Goal: Navigation & Orientation: Find specific page/section

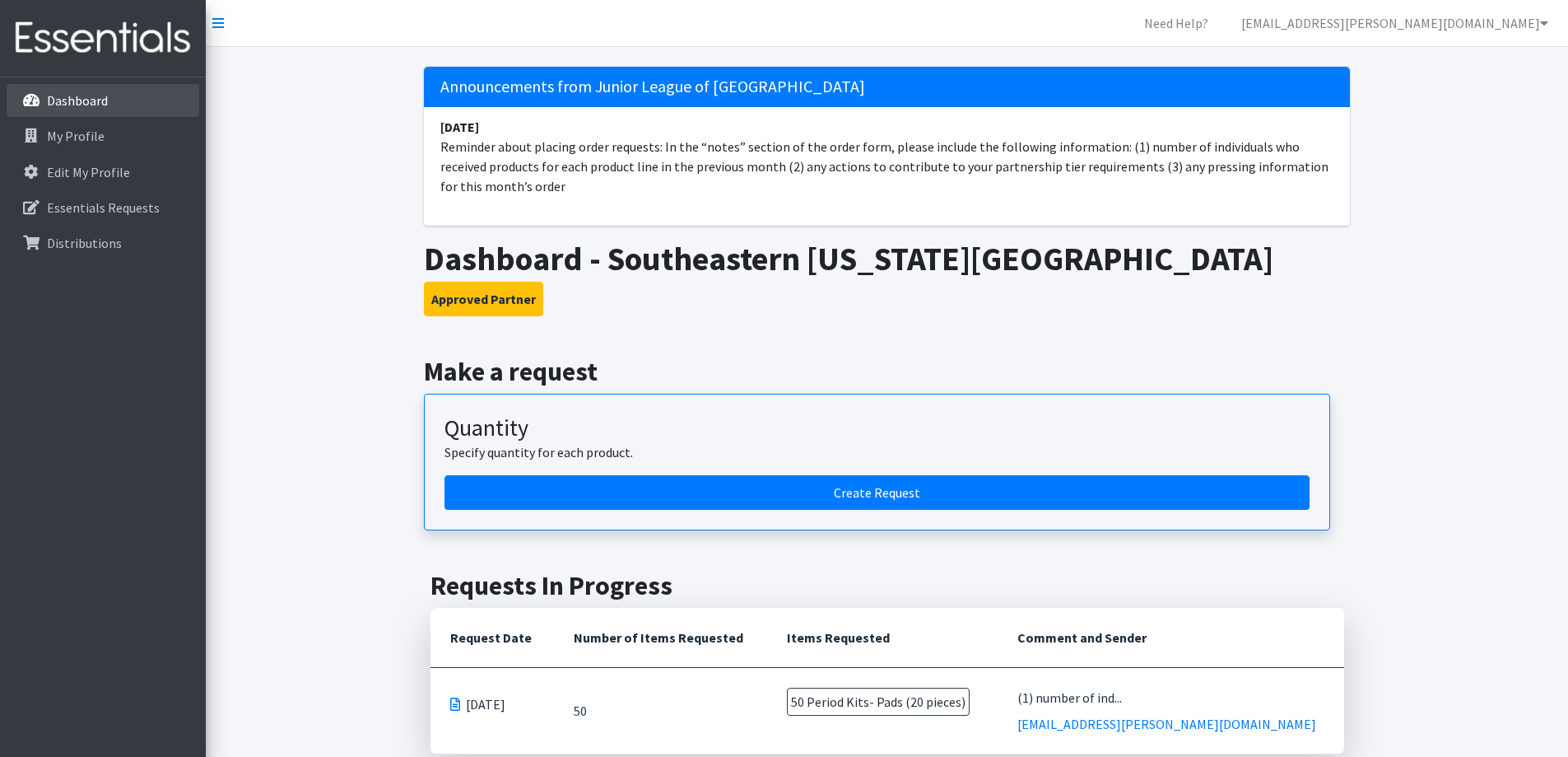
click at [90, 94] on p "Dashboard" at bounding box center [77, 101] width 61 height 17
click at [78, 132] on p "My Profile" at bounding box center [75, 136] width 57 height 17
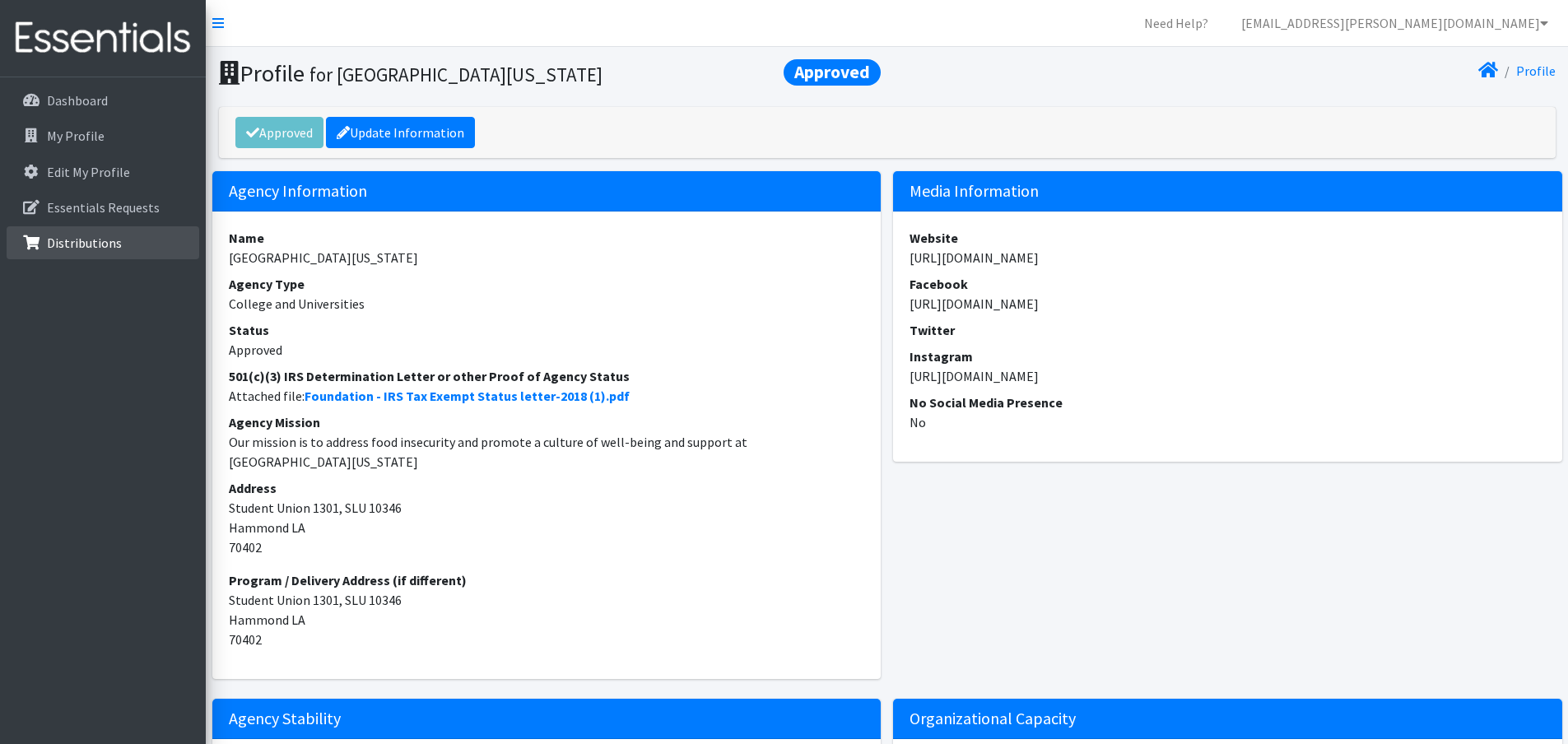
click at [93, 247] on p "Distributions" at bounding box center [84, 243] width 75 height 17
